Goal: Information Seeking & Learning: Learn about a topic

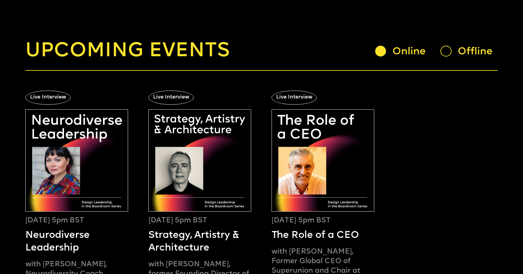
scroll to position [48, 0]
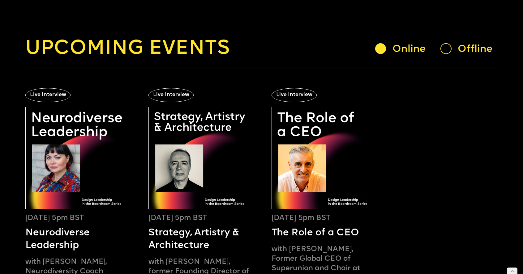
click at [450, 51] on div at bounding box center [445, 48] width 11 height 11
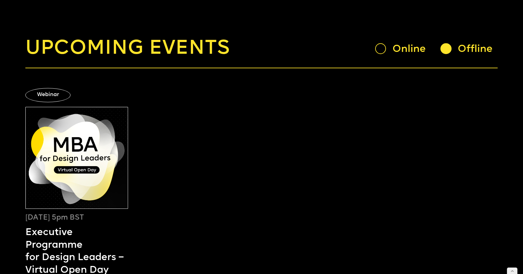
click at [380, 49] on div at bounding box center [380, 48] width 11 height 11
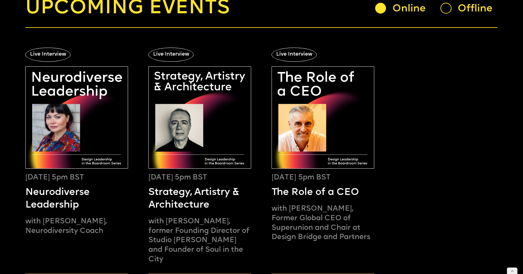
scroll to position [89, 0]
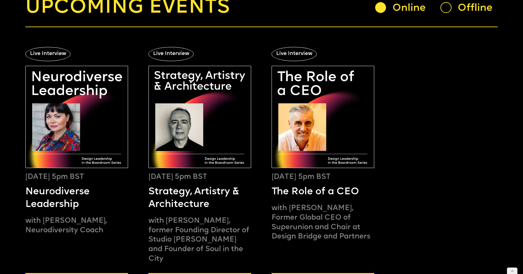
click at [190, 130] on img at bounding box center [199, 117] width 102 height 102
click at [315, 112] on img at bounding box center [323, 117] width 102 height 102
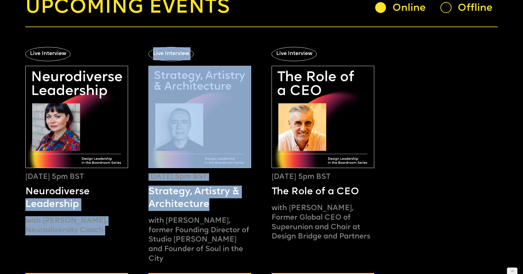
drag, startPoint x: 148, startPoint y: 188, endPoint x: 217, endPoint y: 206, distance: 72.0
click at [217, 206] on div "Live Interview October 27, 5pm BST Neurodiverse Leadership with Emma Wee, Neuro…" at bounding box center [261, 174] width 472 height 294
click at [220, 206] on h5 "Strategy, Artistry & Architecture" at bounding box center [199, 198] width 102 height 25
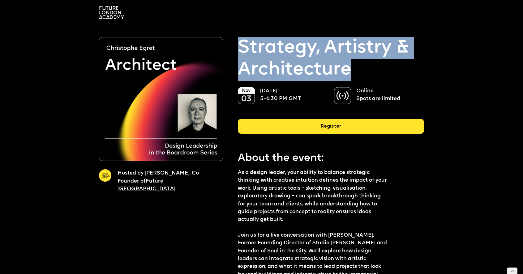
drag, startPoint x: 237, startPoint y: 46, endPoint x: 355, endPoint y: 67, distance: 120.3
copy p "Strategy, Artistry & Architecture"
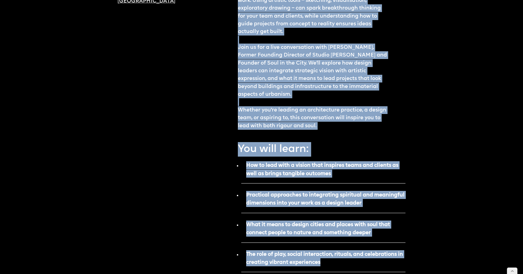
scroll to position [225, 0]
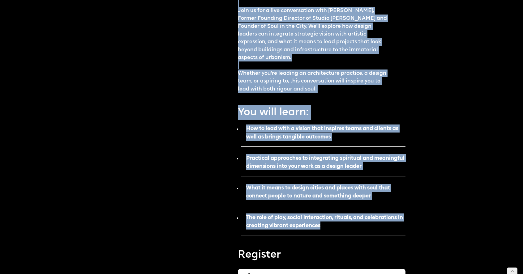
drag, startPoint x: 239, startPoint y: 34, endPoint x: 331, endPoint y: 229, distance: 215.5
copy div "About the event: As a design leader, your ability to balance strategic thinking…"
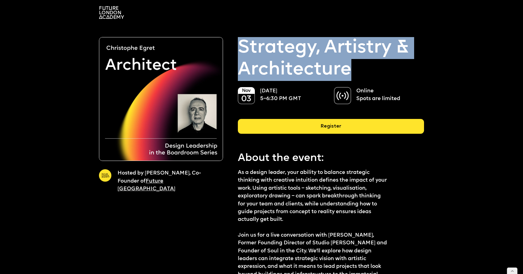
drag, startPoint x: 234, startPoint y: 45, endPoint x: 360, endPoint y: 66, distance: 128.1
copy p "Strategy, Artistry & Architecture"
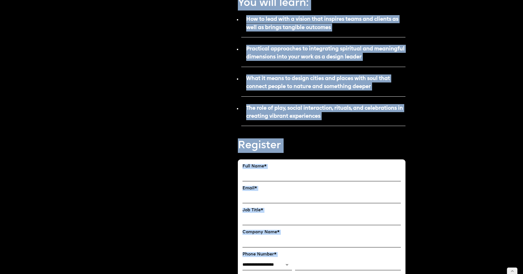
scroll to position [348, 0]
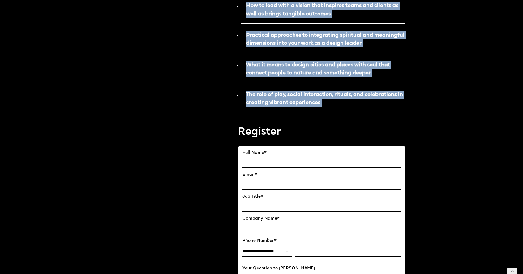
drag, startPoint x: 239, startPoint y: 153, endPoint x: 306, endPoint y: 114, distance: 76.8
copy div "About the event: As a design leader, your ability to balance strategic thinking…"
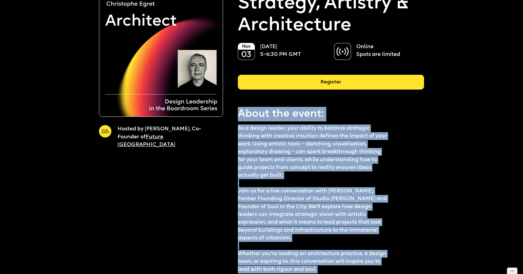
scroll to position [0, 0]
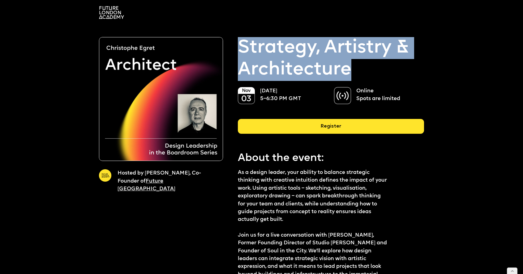
drag, startPoint x: 235, startPoint y: 41, endPoint x: 361, endPoint y: 82, distance: 132.3
copy p "Strategy, Artistry & Architecture"
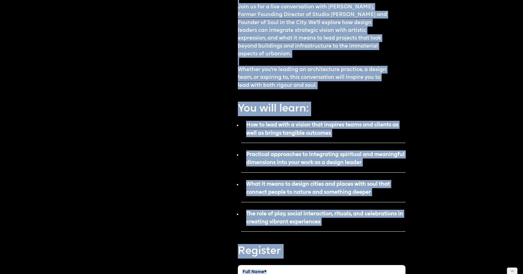
scroll to position [236, 0]
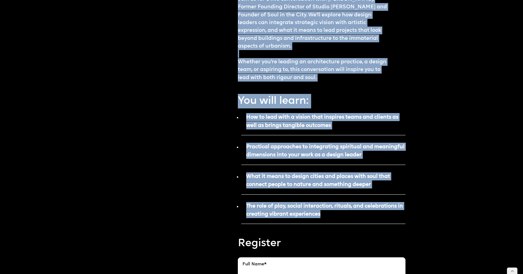
drag, startPoint x: 239, startPoint y: 49, endPoint x: 326, endPoint y: 218, distance: 189.6
copy div "About the event: As a design leader, your ability to balance strategic thinking…"
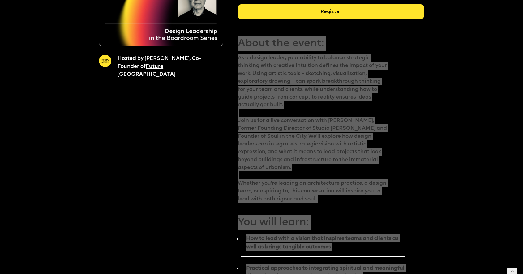
scroll to position [242, 0]
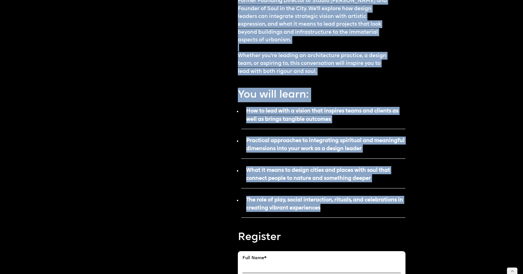
click at [289, 123] on p "How to lead with a vision that inspires teams and clients as well as brings tan…" at bounding box center [323, 117] width 164 height 24
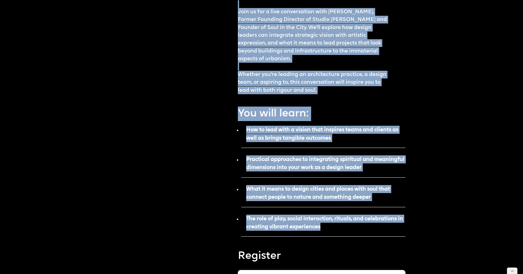
scroll to position [126, 0]
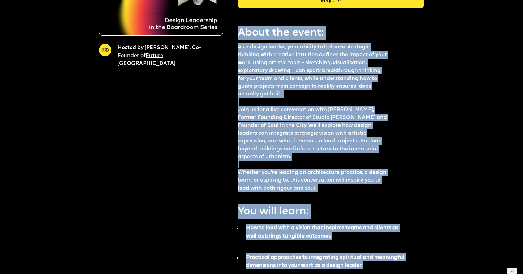
drag, startPoint x: 325, startPoint y: 212, endPoint x: 236, endPoint y: 30, distance: 203.2
copy div "About the event: As a design leader, your ability to balance strategic thinking…"
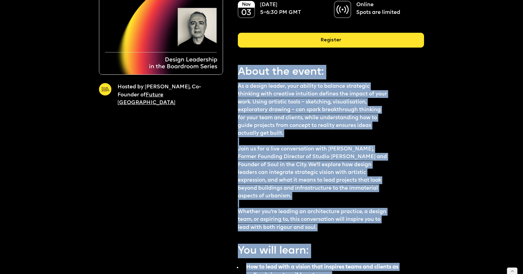
scroll to position [0, 0]
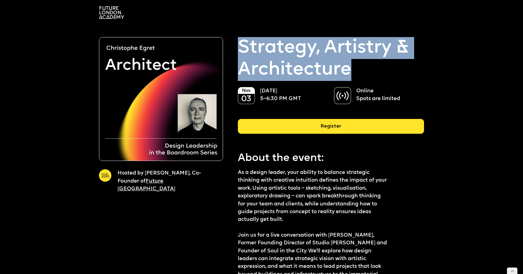
drag, startPoint x: 238, startPoint y: 42, endPoint x: 358, endPoint y: 66, distance: 122.8
copy p "Strategy, Artistry & Architecture"
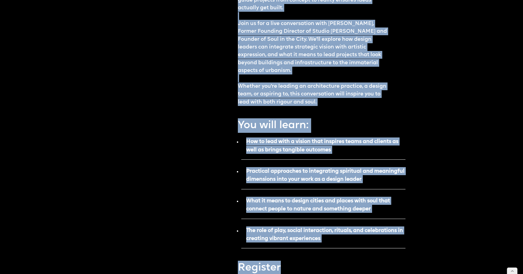
scroll to position [232, 0]
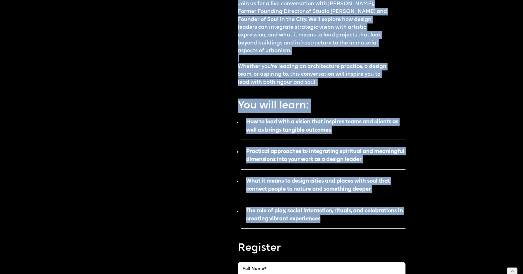
drag, startPoint x: 238, startPoint y: 87, endPoint x: 328, endPoint y: 216, distance: 157.5
copy div "Lo i dolors ametco, adip elitsed do eiusmod temporinc utlabore etdo magnaali en…"
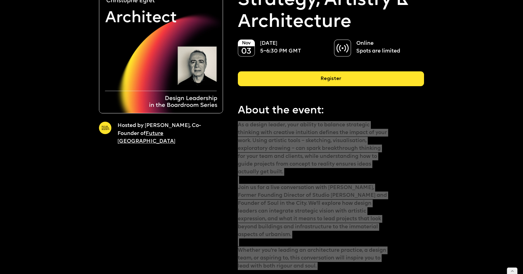
scroll to position [0, 0]
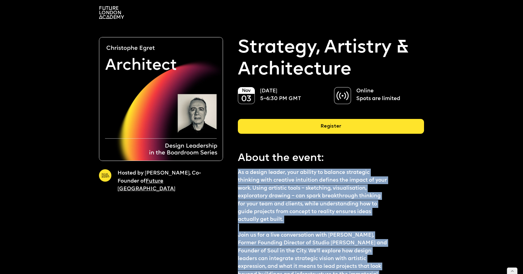
click at [251, 39] on p "Strategy, Artistry & Architecture" at bounding box center [331, 59] width 186 height 44
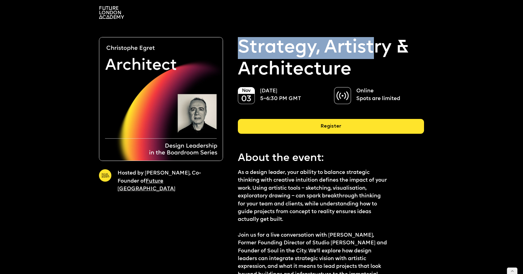
drag, startPoint x: 262, startPoint y: 46, endPoint x: 373, endPoint y: 48, distance: 110.4
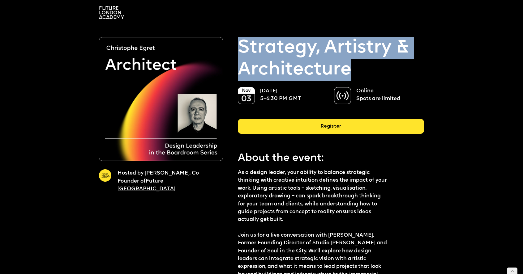
drag, startPoint x: 355, startPoint y: 70, endPoint x: 241, endPoint y: 46, distance: 116.0
click at [241, 46] on p "Strategy, Artistry & Architecture" at bounding box center [331, 59] width 186 height 44
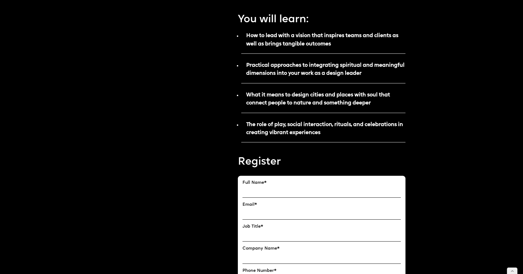
scroll to position [326, 0]
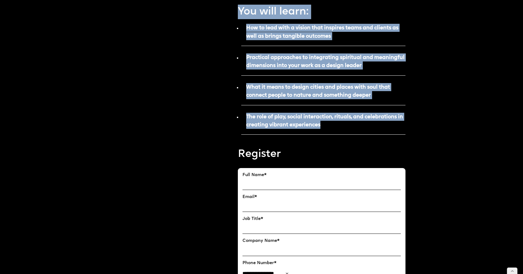
drag, startPoint x: 238, startPoint y: 139, endPoint x: 326, endPoint y: 124, distance: 89.1
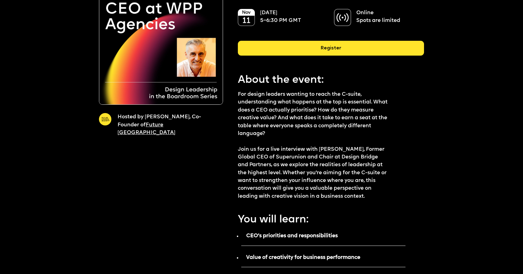
scroll to position [114, 0]
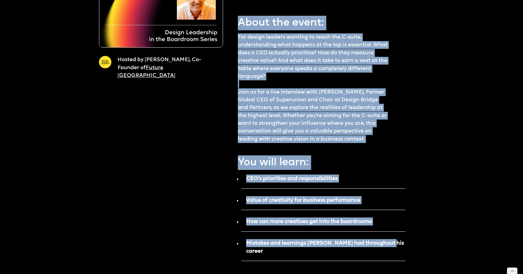
drag, startPoint x: 241, startPoint y: 18, endPoint x: 396, endPoint y: 243, distance: 273.2
copy div "About the event: For design leaders wanting to reach the C-suite, understanding…"
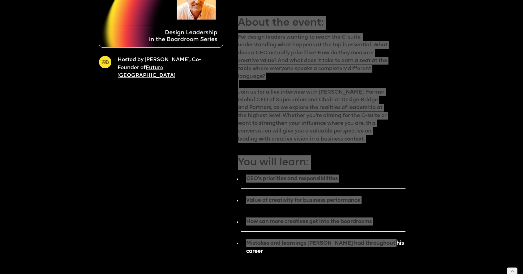
scroll to position [0, 0]
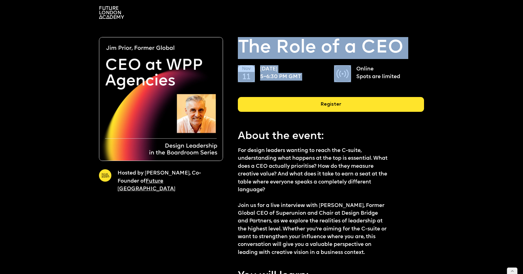
drag, startPoint x: 238, startPoint y: 45, endPoint x: 429, endPoint y: 42, distance: 190.8
copy div "The Role of a CEO 11 November 5–6:30 PM GMT"
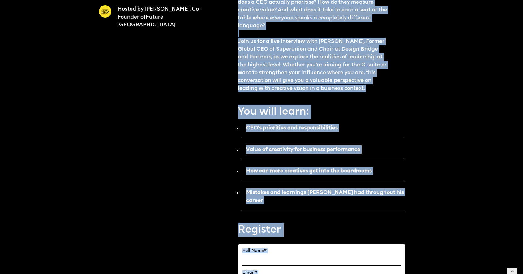
scroll to position [183, 0]
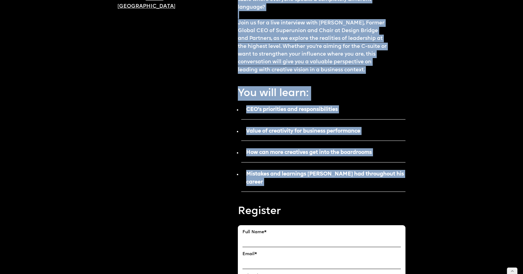
drag, startPoint x: 236, startPoint y: 134, endPoint x: 298, endPoint y: 188, distance: 82.0
copy div "About the event: For design leaders wanting to reach the C-suite, understanding…"
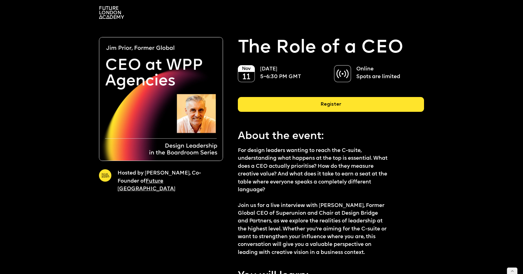
click at [307, 66] on p "11 November 5–6:30 PM GMT" at bounding box center [290, 73] width 61 height 16
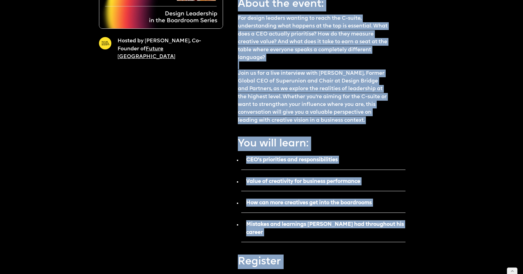
scroll to position [171, 0]
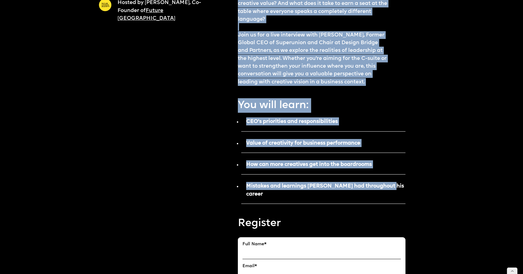
drag, startPoint x: 238, startPoint y: 88, endPoint x: 392, endPoint y: 187, distance: 182.8
copy div "About the event: For design leaders wanting to reach the C-suite, understanding…"
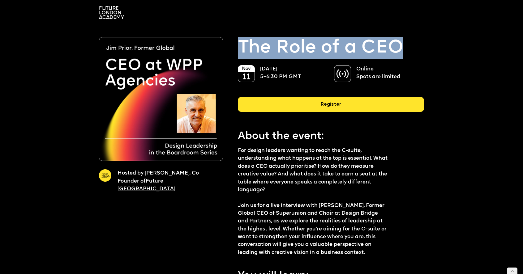
drag, startPoint x: 238, startPoint y: 45, endPoint x: 404, endPoint y: 45, distance: 166.4
copy p "The Role of a CEO"
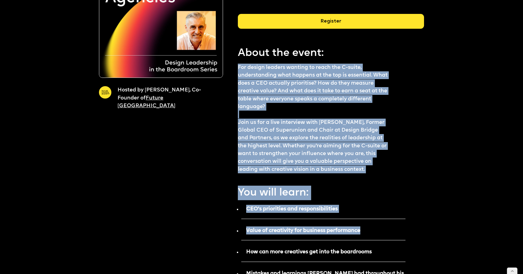
scroll to position [181, 0]
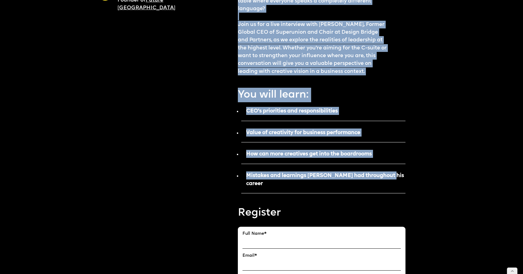
drag, startPoint x: 238, startPoint y: 67, endPoint x: 388, endPoint y: 179, distance: 187.4
copy div "For design leaders wanting to reach the C-suite, understanding what happens at …"
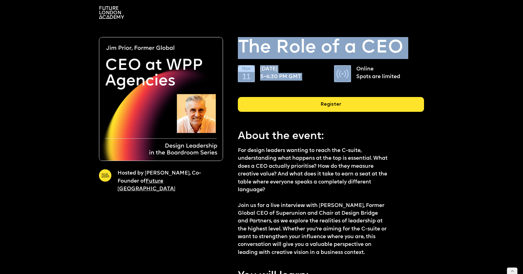
drag, startPoint x: 236, startPoint y: 48, endPoint x: 442, endPoint y: 35, distance: 206.0
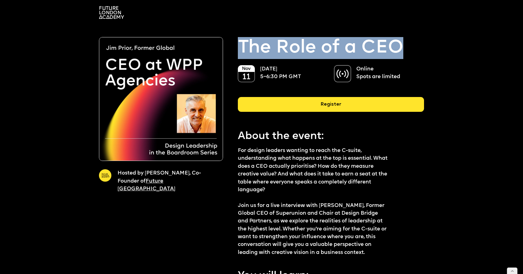
drag, startPoint x: 410, startPoint y: 44, endPoint x: 239, endPoint y: 44, distance: 171.0
copy p "The Role of a CEO"
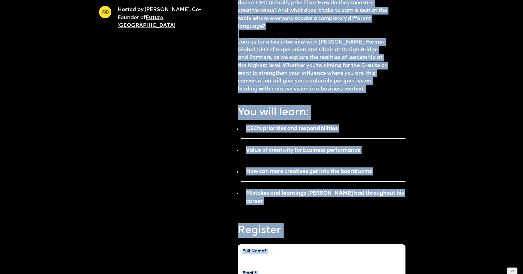
scroll to position [167, 0]
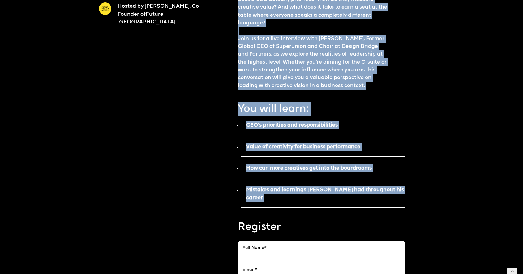
drag, startPoint x: 238, startPoint y: 148, endPoint x: 285, endPoint y: 200, distance: 69.9
copy div "For design leaders wanting to reach the C-suite, understanding what happens at …"
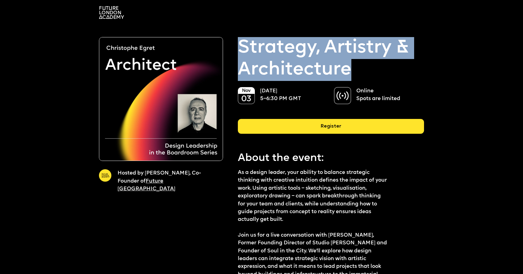
drag, startPoint x: 0, startPoint y: 0, endPoint x: 377, endPoint y: 82, distance: 385.5
drag, startPoint x: 362, startPoint y: 75, endPoint x: 234, endPoint y: 43, distance: 131.9
copy p "Strategy, Artistry & Architecture"
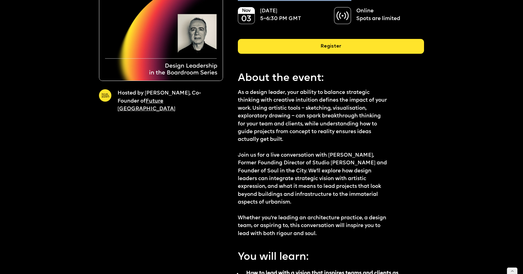
scroll to position [83, 0]
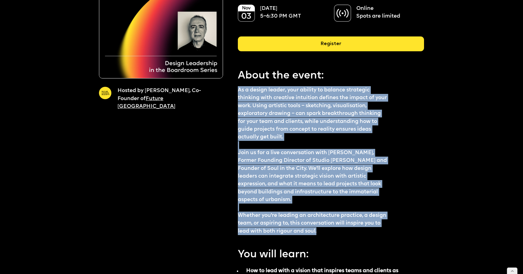
drag, startPoint x: 319, startPoint y: 231, endPoint x: 237, endPoint y: 86, distance: 167.3
copy p "As a design leader, your ability to balance strategic thinking with creative in…"
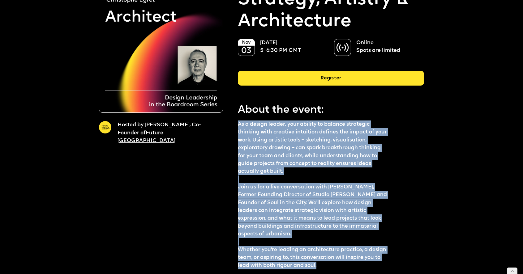
scroll to position [0, 0]
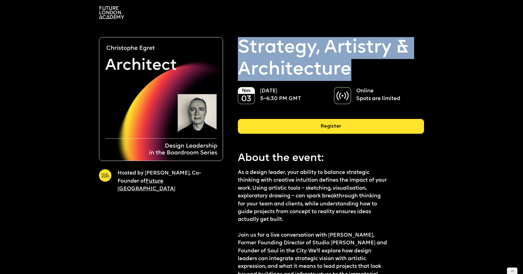
drag, startPoint x: 240, startPoint y: 47, endPoint x: 367, endPoint y: 62, distance: 128.3
click at [367, 62] on p "Strategy, Artistry & Architecture" at bounding box center [331, 59] width 186 height 44
copy p "Strategy, Artistry & Architecture"
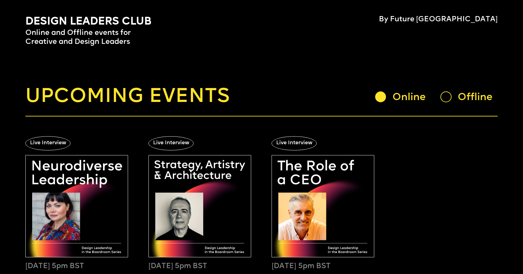
click at [204, 196] on img at bounding box center [199, 206] width 102 height 102
click at [299, 191] on img at bounding box center [323, 206] width 102 height 102
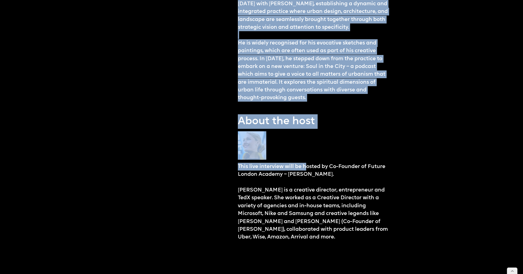
drag, startPoint x: 241, startPoint y: 105, endPoint x: 306, endPoint y: 141, distance: 75.0
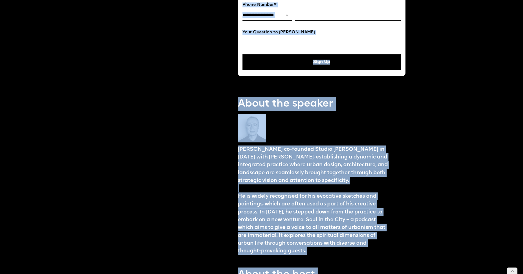
click at [305, 135] on div "About the event: As a design leader, your ability to balance strategic thinking…" at bounding box center [322, 111] width 168 height 1112
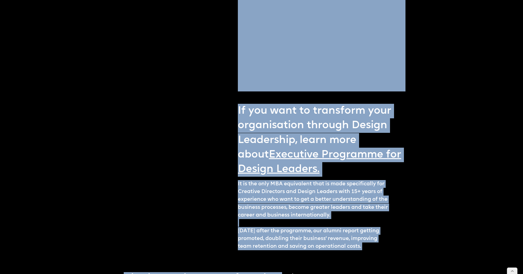
scroll to position [1018, 0]
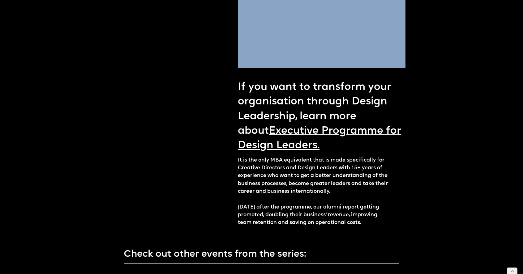
drag, startPoint x: 235, startPoint y: 52, endPoint x: 384, endPoint y: 74, distance: 150.9
copy div "Lo i dolors ametco, adip elitsed do eiusmod temporinc utlabore etdo magnaali en…"
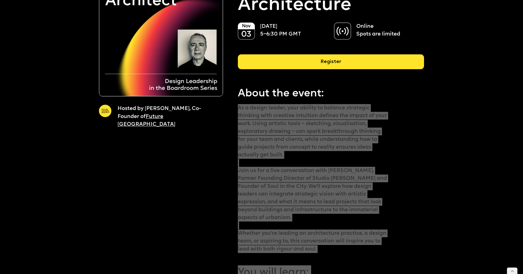
scroll to position [0, 0]
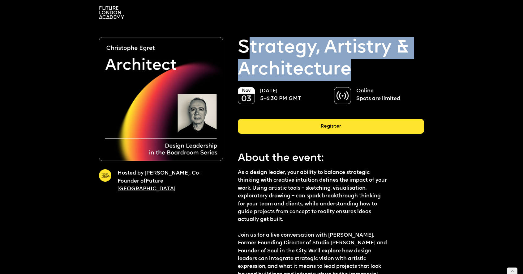
drag, startPoint x: 245, startPoint y: 45, endPoint x: 357, endPoint y: 64, distance: 113.5
click at [357, 64] on p "Strategy, Artistry & Architecture" at bounding box center [331, 59] width 186 height 44
drag, startPoint x: 357, startPoint y: 69, endPoint x: 238, endPoint y: 52, distance: 120.3
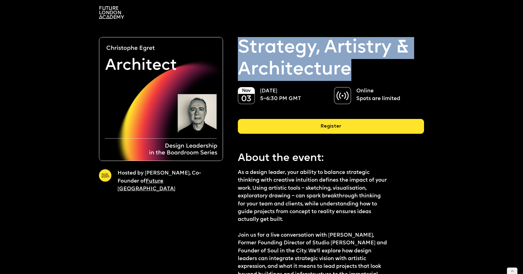
copy p "Strategy, Artistry & Architecture"
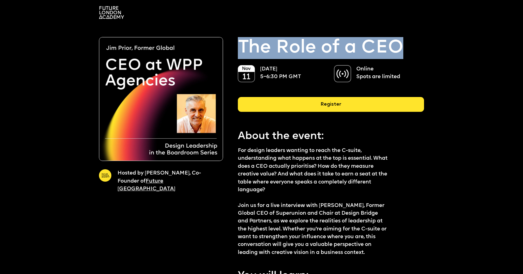
drag, startPoint x: 238, startPoint y: 44, endPoint x: 211, endPoint y: 5, distance: 47.1
copy p "The Role of a CEO"
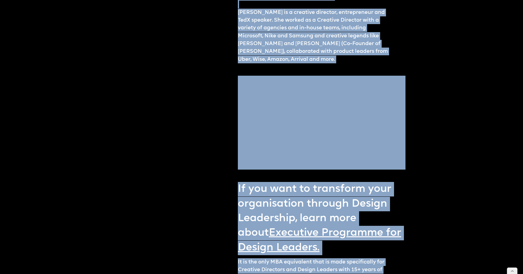
scroll to position [813, 0]
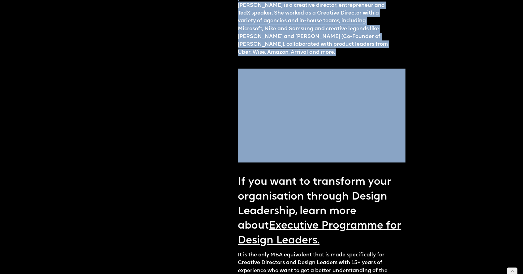
drag, startPoint x: 236, startPoint y: 137, endPoint x: 338, endPoint y: 48, distance: 135.0
copy div "About the event: For design leaders wanting to reach the C-suite, understanding…"
